Goal: Transaction & Acquisition: Purchase product/service

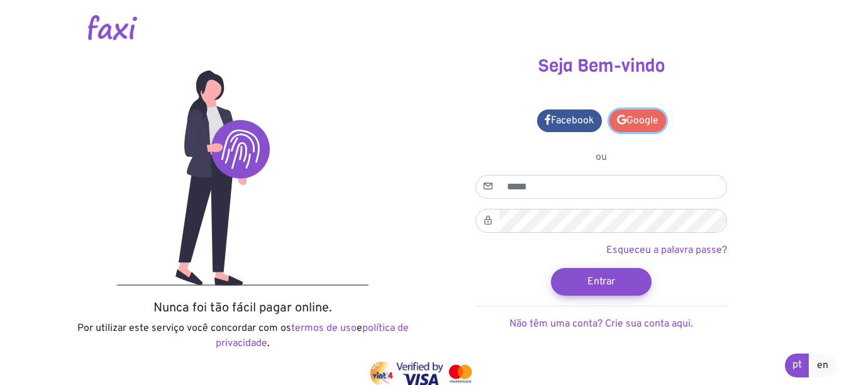
click at [629, 118] on link "Google" at bounding box center [637, 120] width 57 height 23
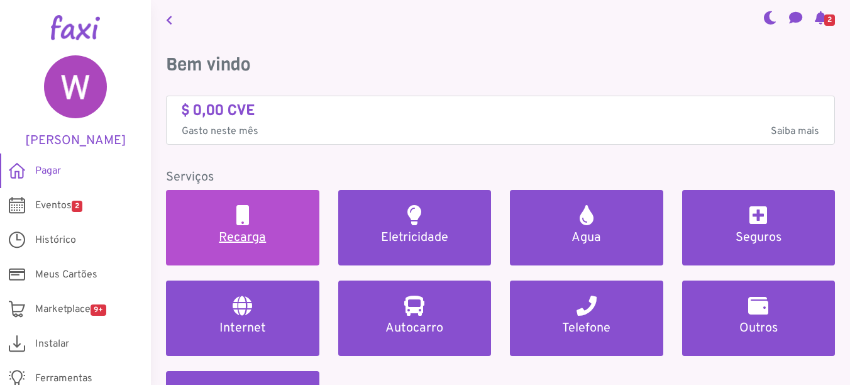
click at [240, 231] on h5 "Recarga" at bounding box center [242, 237] width 123 height 15
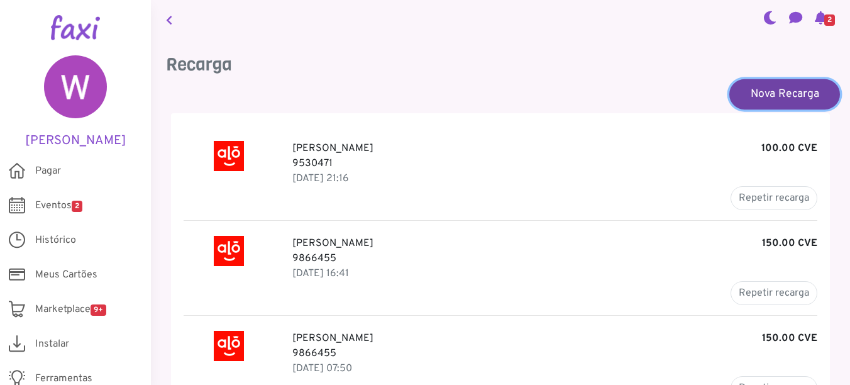
click at [785, 89] on link "Nova Recarga" at bounding box center [785, 94] width 111 height 30
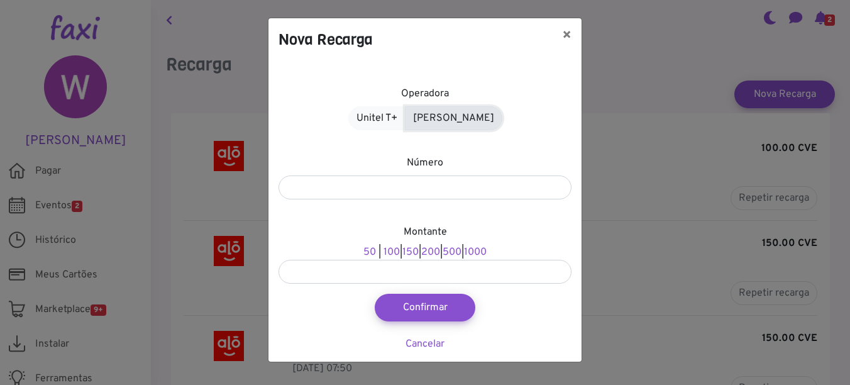
click at [443, 122] on link "Alou Móvel" at bounding box center [453, 118] width 97 height 24
click at [396, 252] on link "150" at bounding box center [400, 252] width 16 height 13
type input "***"
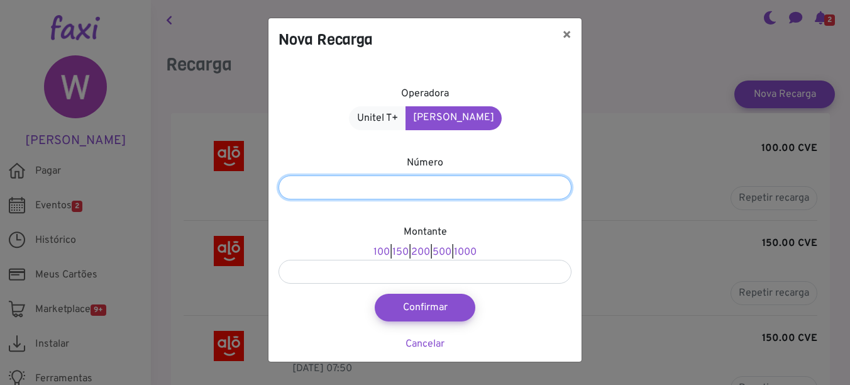
click at [431, 189] on input "number" at bounding box center [425, 187] width 293 height 24
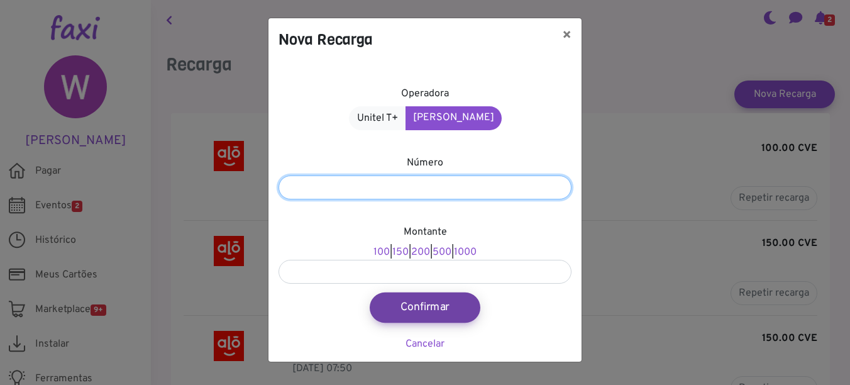
type input "*******"
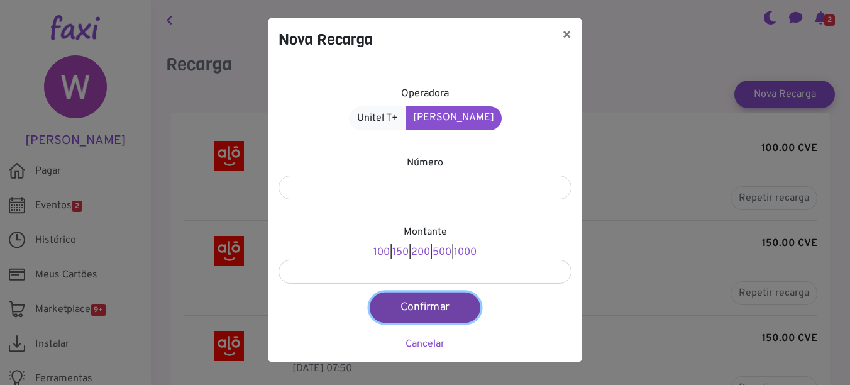
click at [420, 309] on button "Confirmar" at bounding box center [425, 307] width 111 height 30
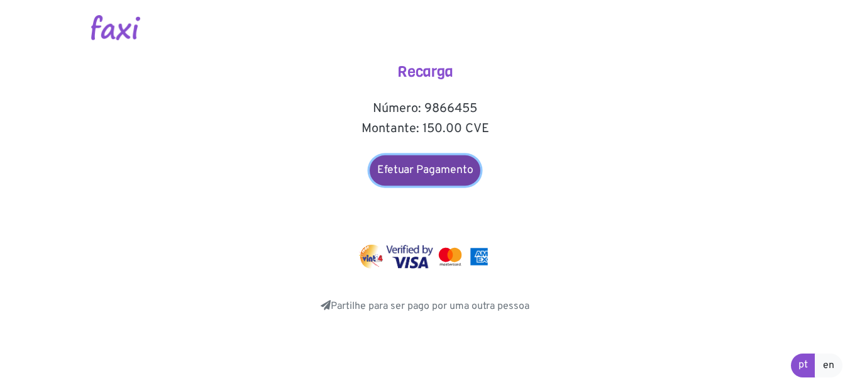
click at [417, 166] on link "Efetuar Pagamento" at bounding box center [425, 170] width 111 height 30
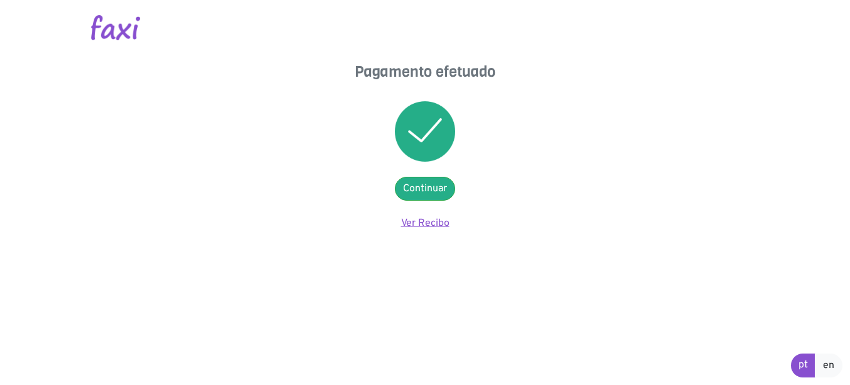
click at [421, 218] on link "Ver Recibo" at bounding box center [425, 223] width 48 height 13
